Goal: Transaction & Acquisition: Purchase product/service

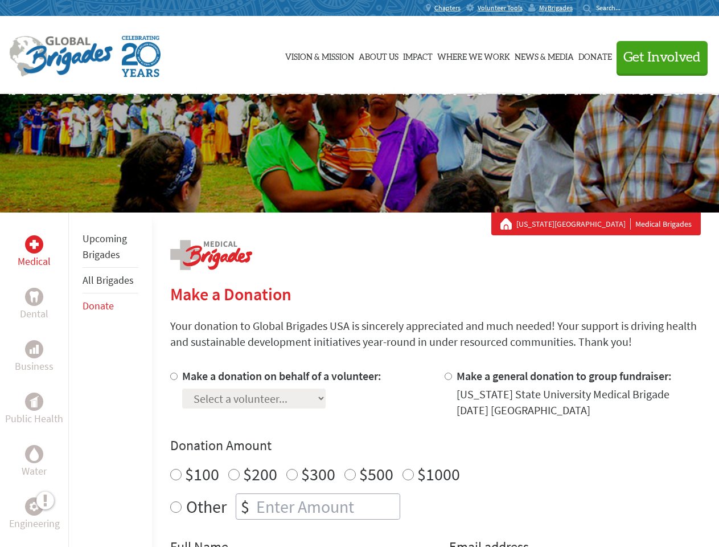
click at [629, 8] on div "Search for:" at bounding box center [606, 7] width 46 height 9
click at [657, 57] on span "Get Involved" at bounding box center [662, 58] width 77 height 14
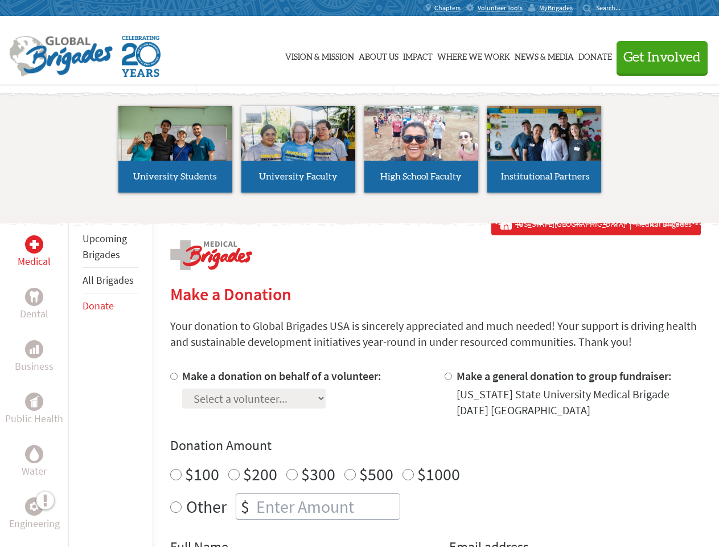
click at [360, 153] on li "High School Faculty" at bounding box center [421, 149] width 123 height 105
click at [75, 379] on div "Upcoming Brigades All Brigades Donate" at bounding box center [110, 485] width 84 height 547
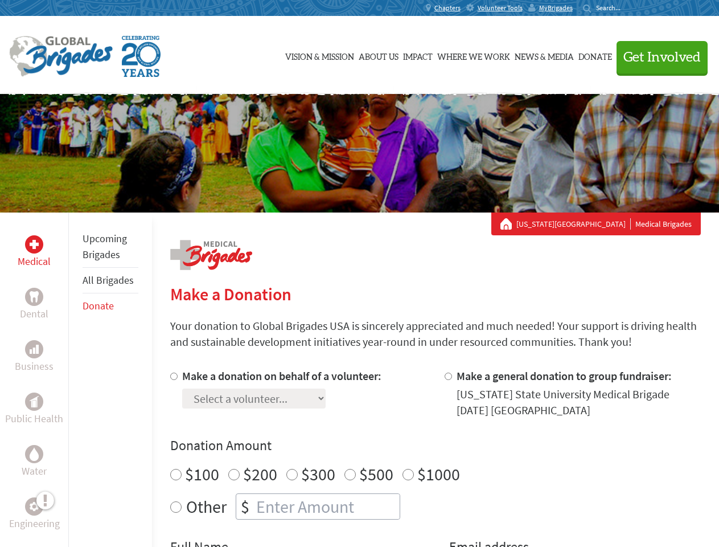
click at [435, 457] on div "Donation Amount $100 $200 $300 $500 $1000 Other $" at bounding box center [435, 477] width 531 height 83
click at [173, 376] on input "Make a donation on behalf of a volunteer:" at bounding box center [173, 375] width 7 height 7
radio input "true"
click at [448, 376] on input "Make a general donation to group fundraiser:" at bounding box center [448, 375] width 7 height 7
radio input "true"
